Goal: Register for event/course

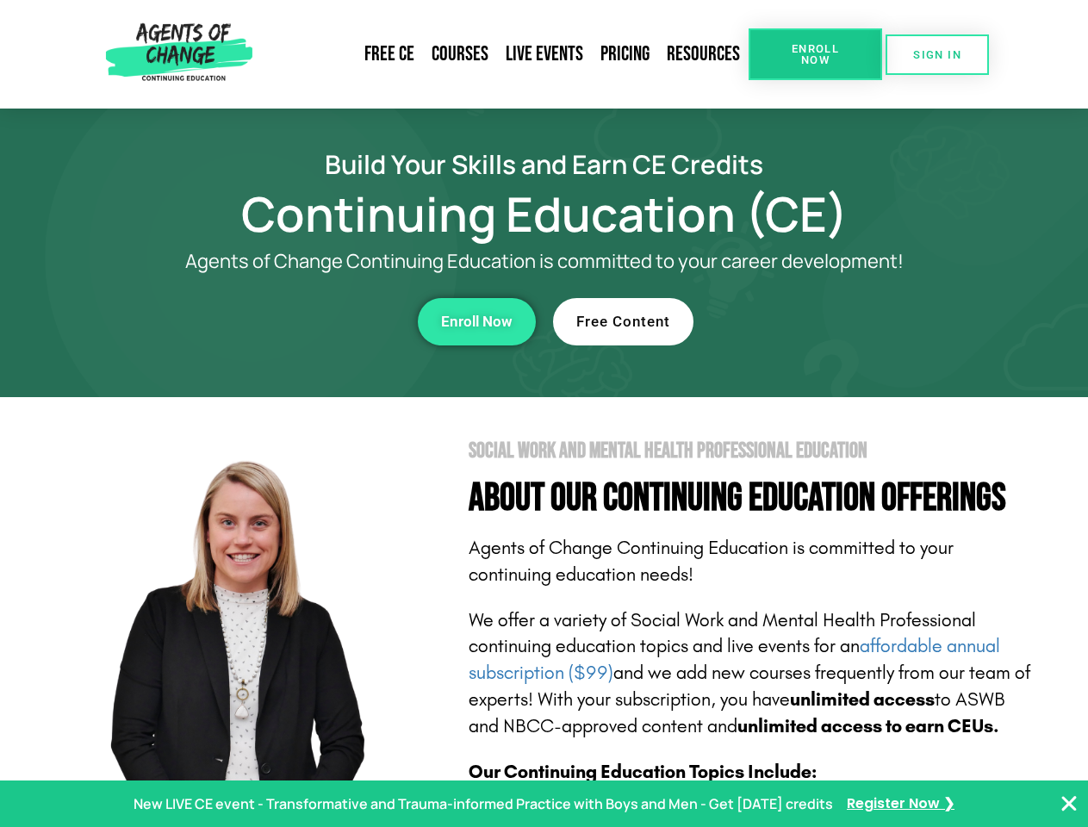
click at [543, 413] on section "Social Work and Mental Health Professional Education About Our Continuing Educa…" at bounding box center [544, 758] width 1088 height 723
click at [704, 54] on link "Resources" at bounding box center [703, 54] width 90 height 40
click at [815, 54] on span "Enroll Now" at bounding box center [815, 54] width 78 height 22
click at [937, 54] on span "SIGN IN" at bounding box center [937, 54] width 48 height 11
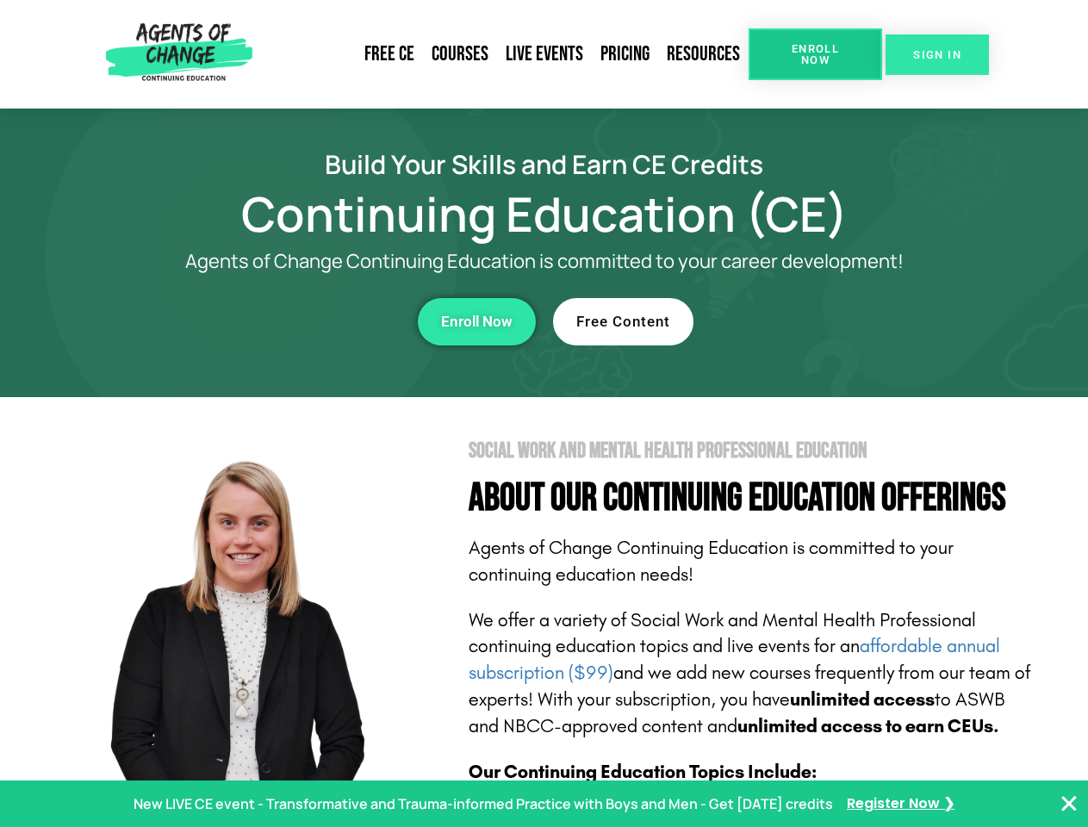
click at [937, 54] on span "SIGN IN" at bounding box center [937, 54] width 48 height 11
click at [299, 321] on div "Enroll Now" at bounding box center [299, 321] width 474 height 47
click at [476, 321] on span "Enroll Now" at bounding box center [476, 321] width 71 height 15
